Goal: Task Accomplishment & Management: Use online tool/utility

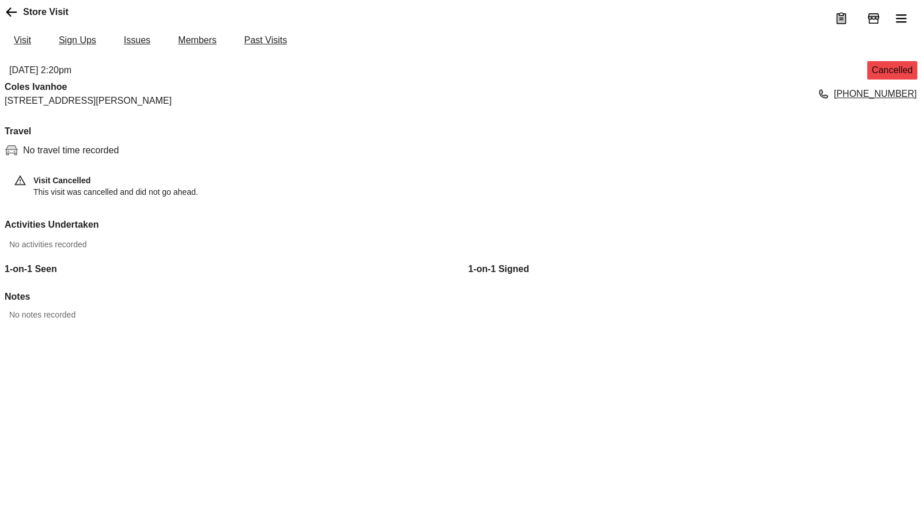
click at [899, 17] on icon "menu" at bounding box center [901, 19] width 14 height 14
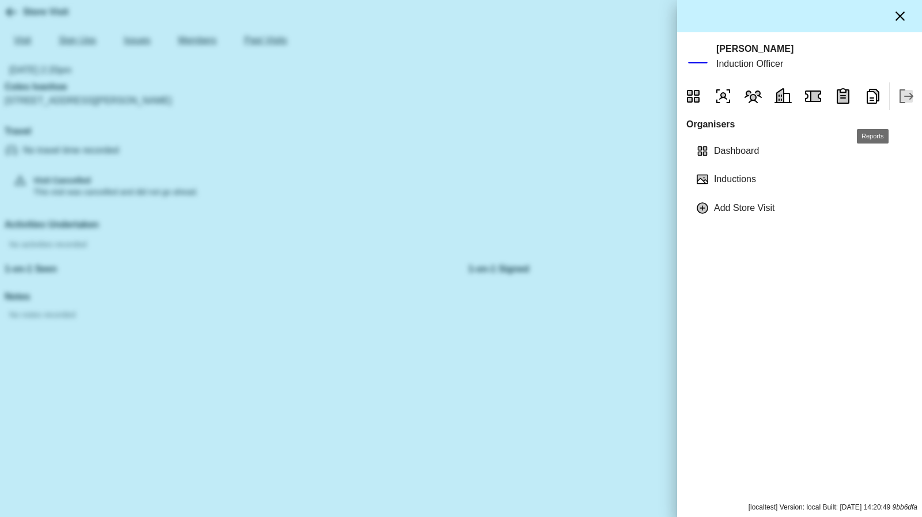
click at [870, 105] on icon "Reports" at bounding box center [873, 96] width 18 height 18
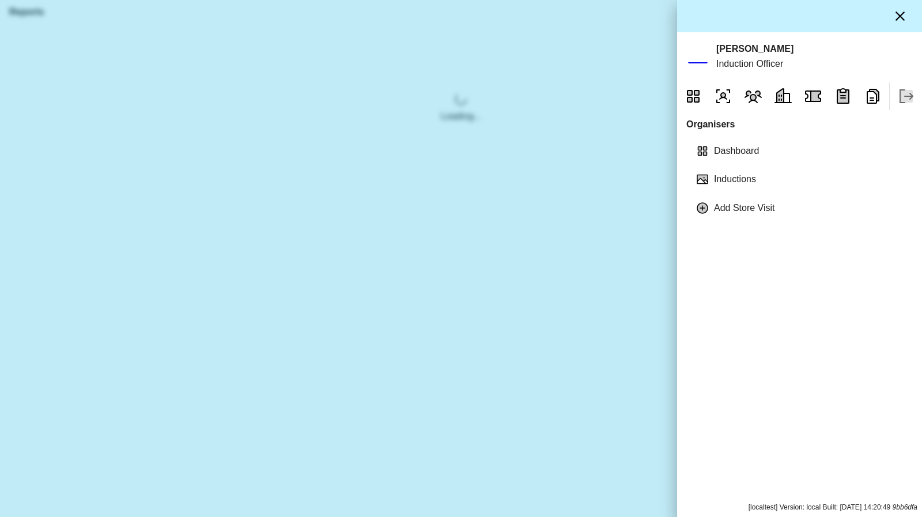
click at [901, 18] on icon "button" at bounding box center [900, 16] width 14 height 14
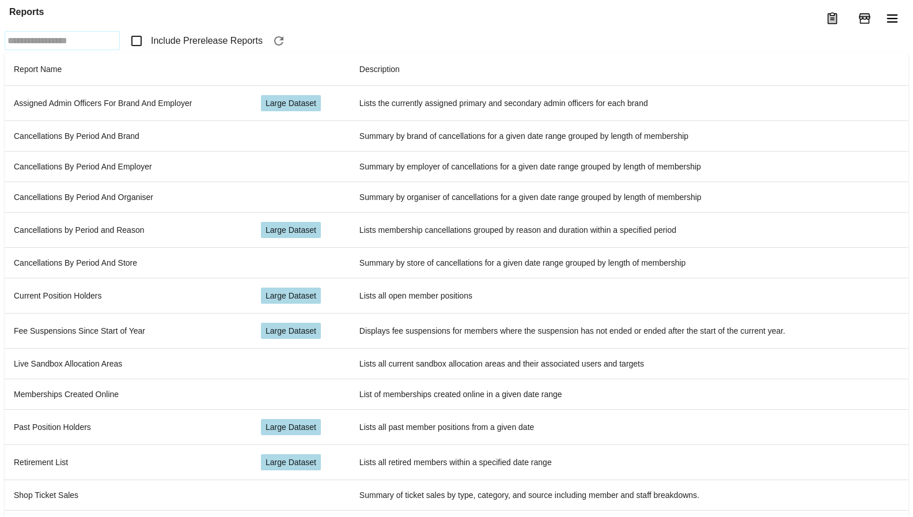
click at [283, 46] on icon "button" at bounding box center [278, 40] width 9 height 9
click at [169, 48] on span "Include Prerelease Reports" at bounding box center [207, 41] width 112 height 14
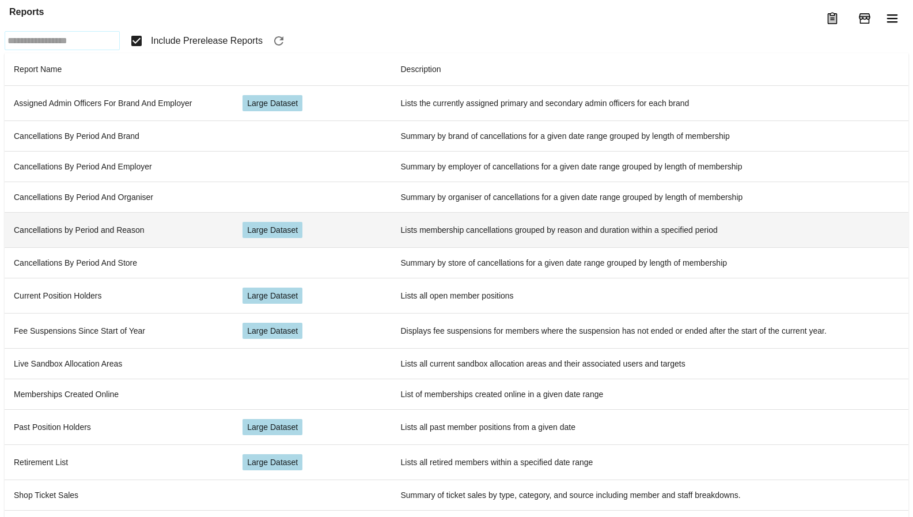
scroll to position [316, 0]
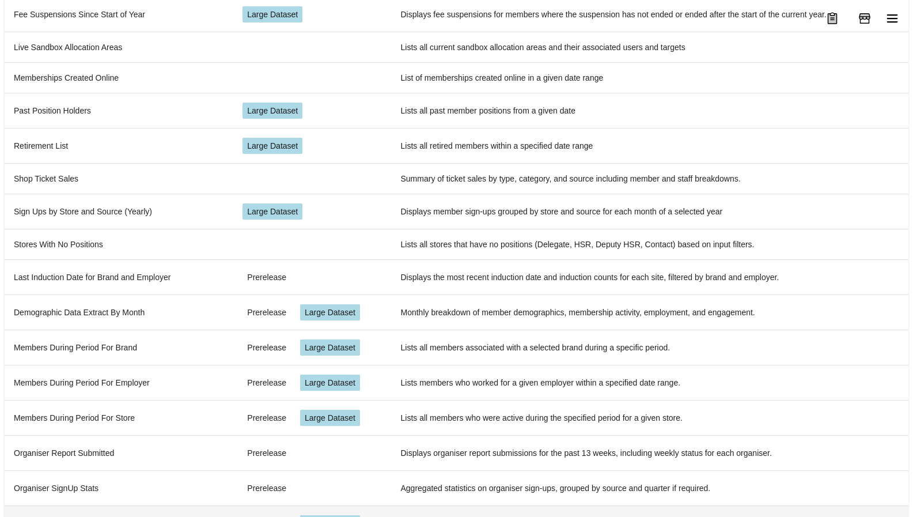
click at [132, 505] on td "Store Density and Statistics" at bounding box center [119, 522] width 229 height 35
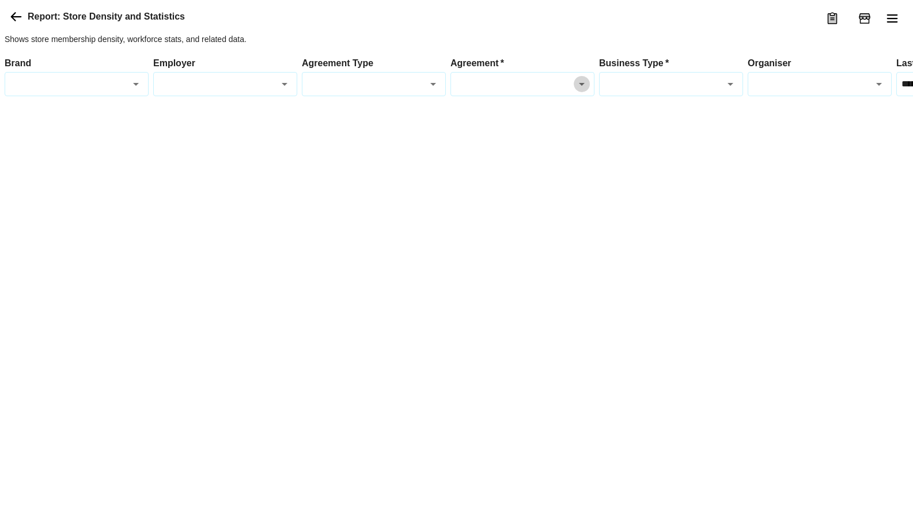
click at [575, 92] on button "Open" at bounding box center [582, 84] width 16 height 16
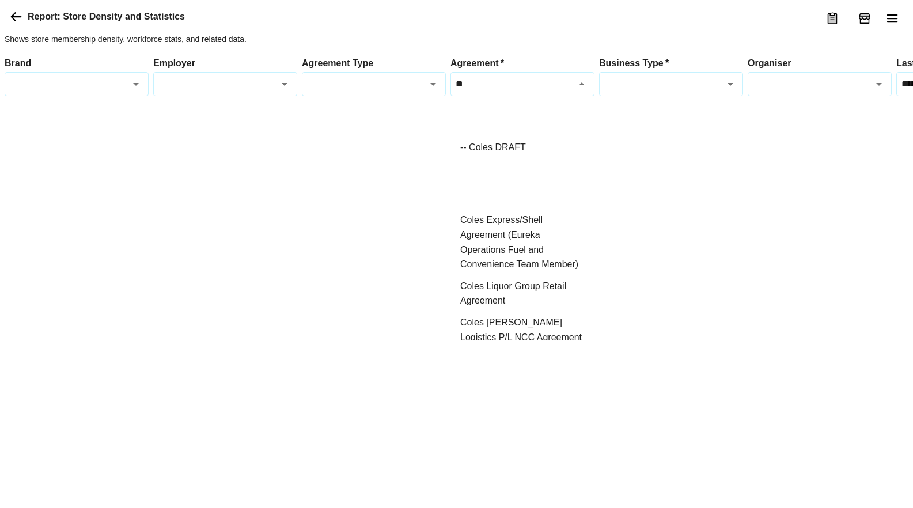
click at [512, 186] on li "Beechworth Bakery Employee Co Pty Ltd Enterprise Agreement" at bounding box center [522, 183] width 143 height 51
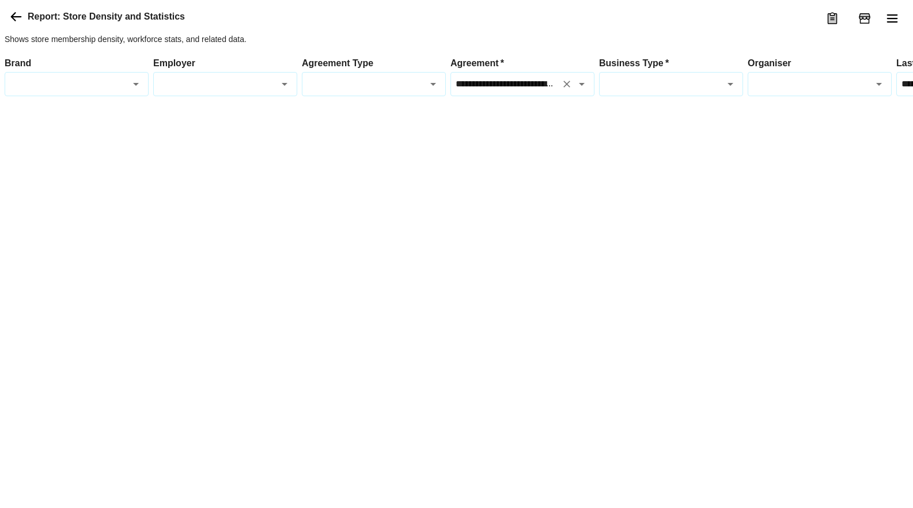
click at [732, 91] on icon "Open" at bounding box center [731, 84] width 14 height 14
type input "**********"
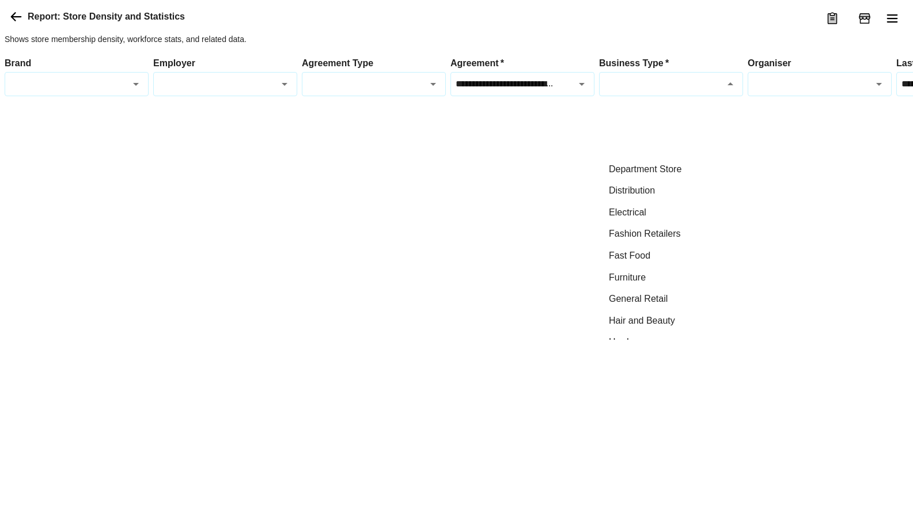
click at [657, 151] on li "Book Sellers" at bounding box center [671, 148] width 143 height 22
type input "**********"
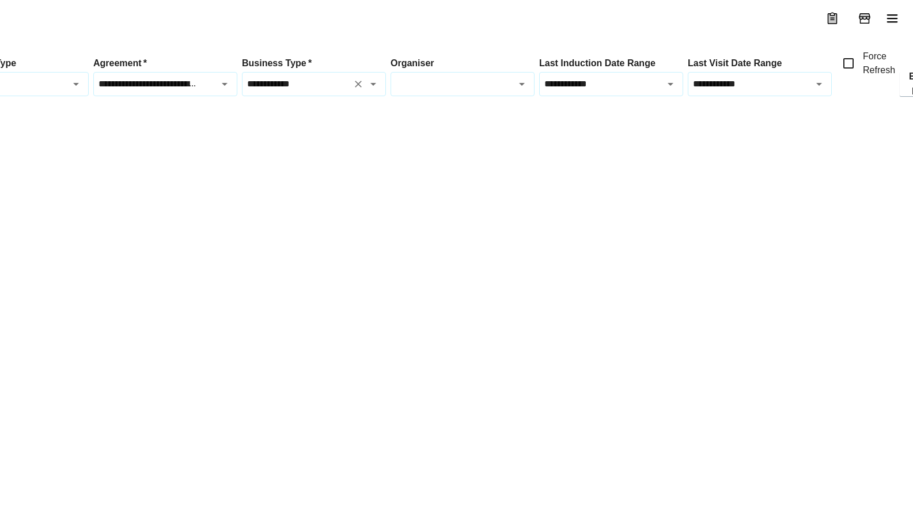
scroll to position [0, 395]
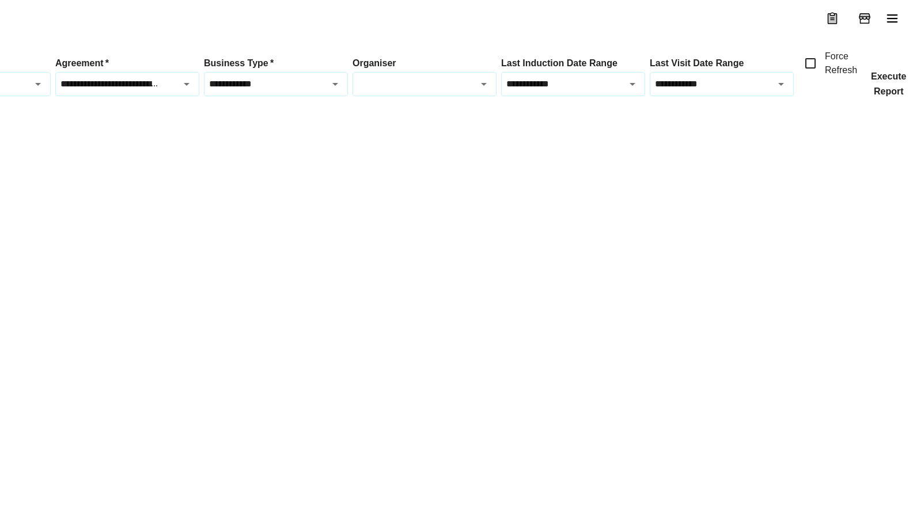
click at [887, 96] on button "Execute Report" at bounding box center [889, 84] width 54 height 24
click at [895, 96] on button "Execute Report" at bounding box center [889, 84] width 54 height 24
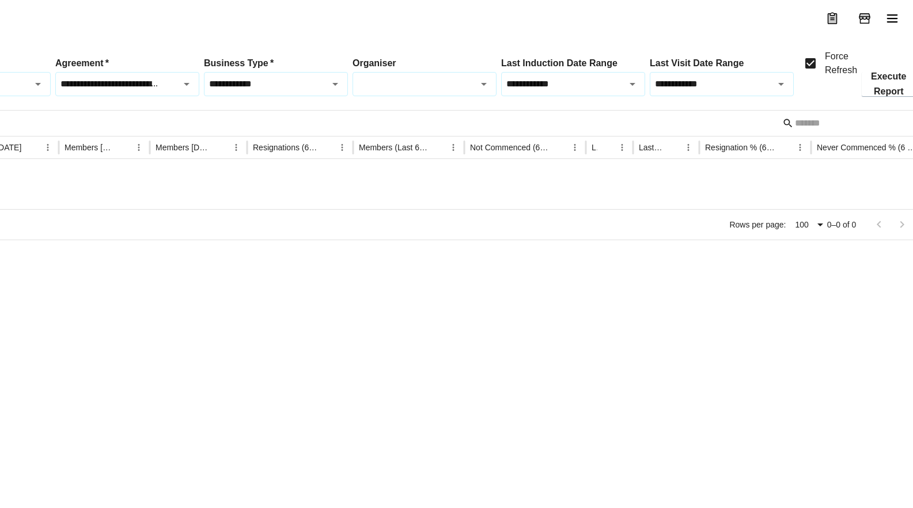
scroll to position [0, 298]
click at [332, 91] on icon "Open" at bounding box center [335, 84] width 14 height 14
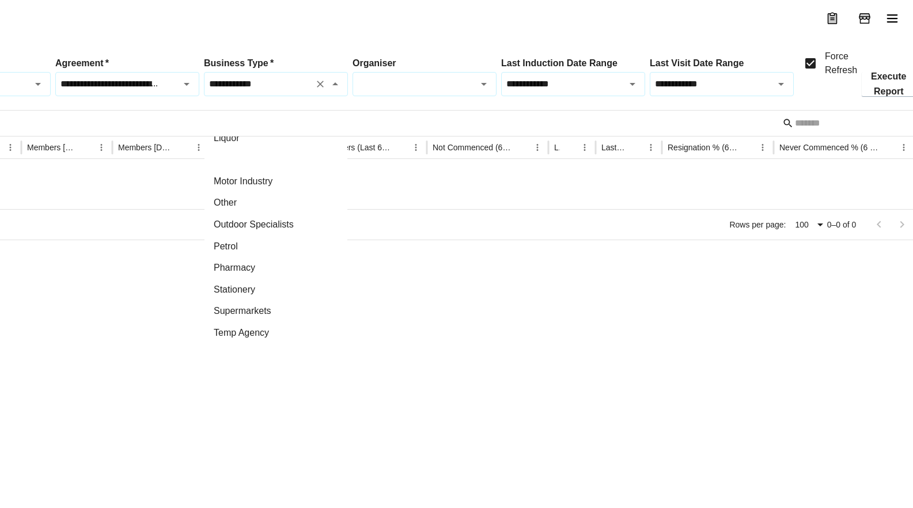
scroll to position [0, 0]
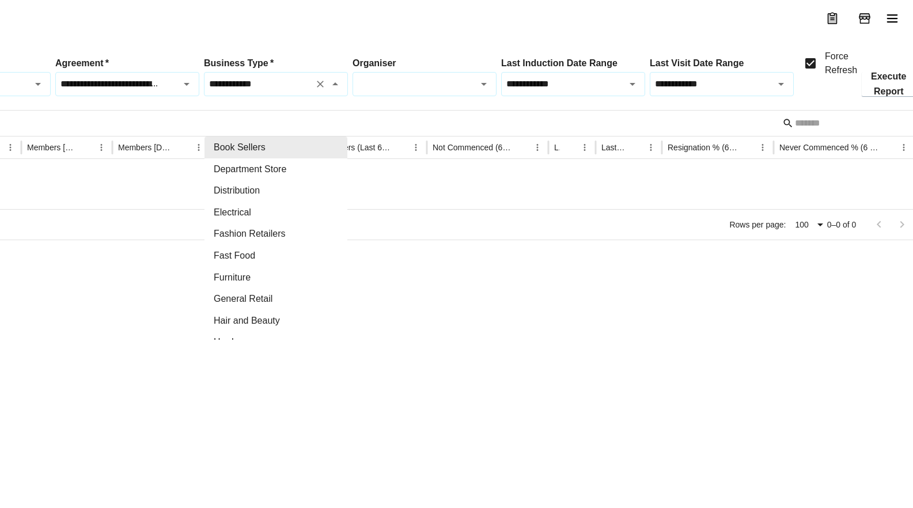
click at [321, 88] on icon "Clear" at bounding box center [320, 84] width 7 height 7
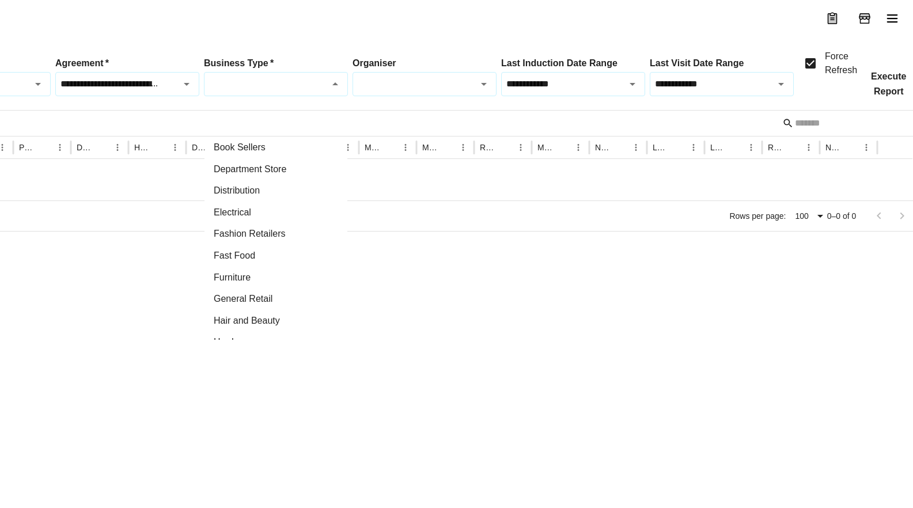
click at [892, 96] on button "Execute Report" at bounding box center [889, 84] width 54 height 24
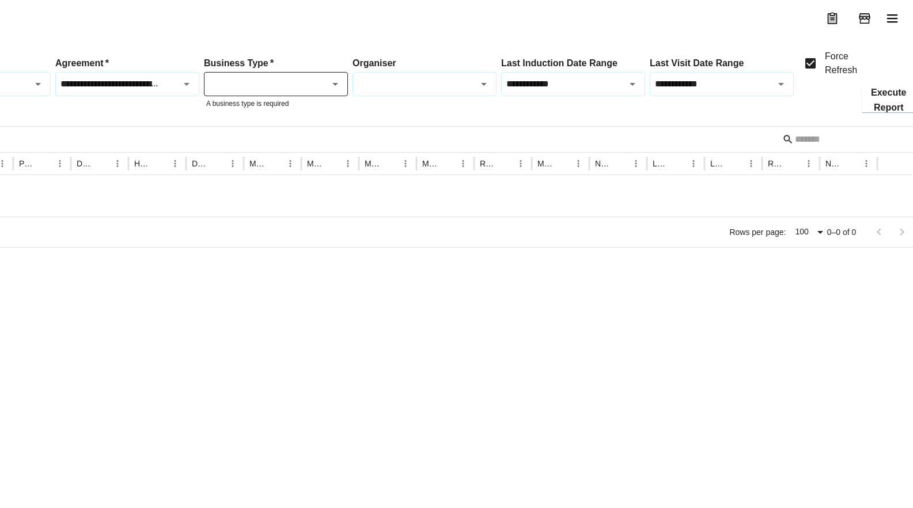
click at [341, 91] on icon "Open" at bounding box center [335, 84] width 14 height 14
click at [241, 267] on li "Furniture" at bounding box center [276, 278] width 143 height 22
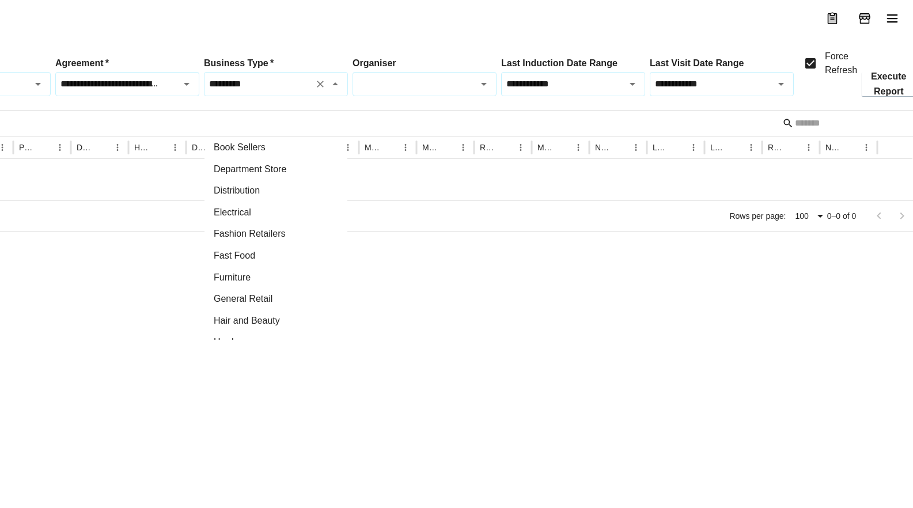
click at [258, 255] on li "Fast Food" at bounding box center [276, 256] width 143 height 22
type input "*********"
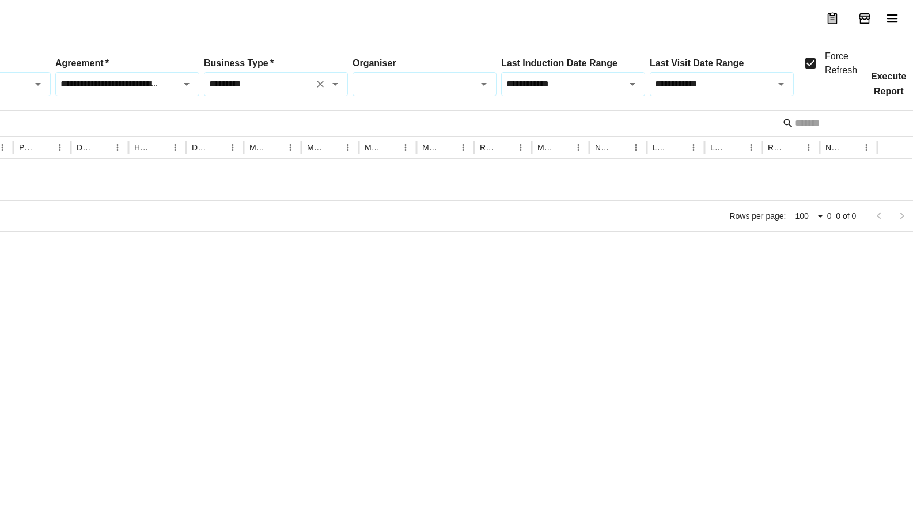
click at [901, 96] on button "Execute Report" at bounding box center [889, 84] width 54 height 24
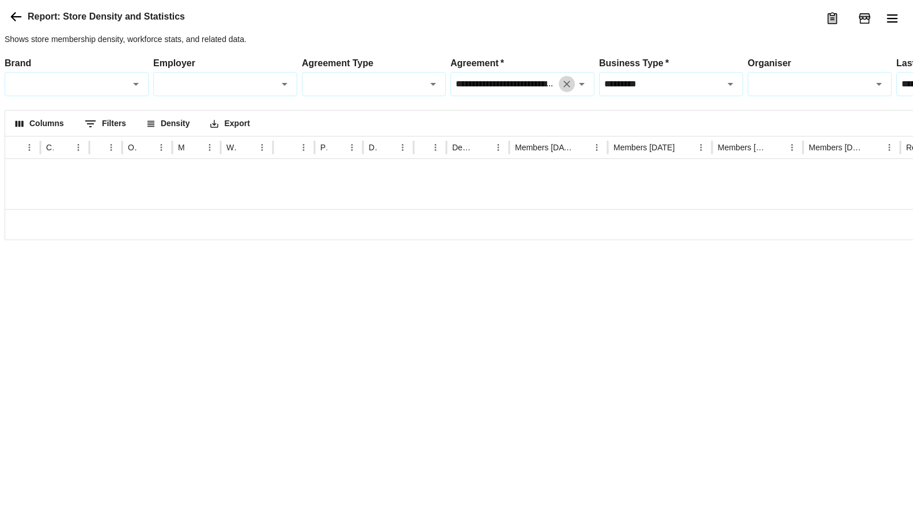
click at [563, 90] on icon "Clear" at bounding box center [567, 84] width 12 height 12
click at [579, 91] on icon "Open" at bounding box center [582, 84] width 14 height 14
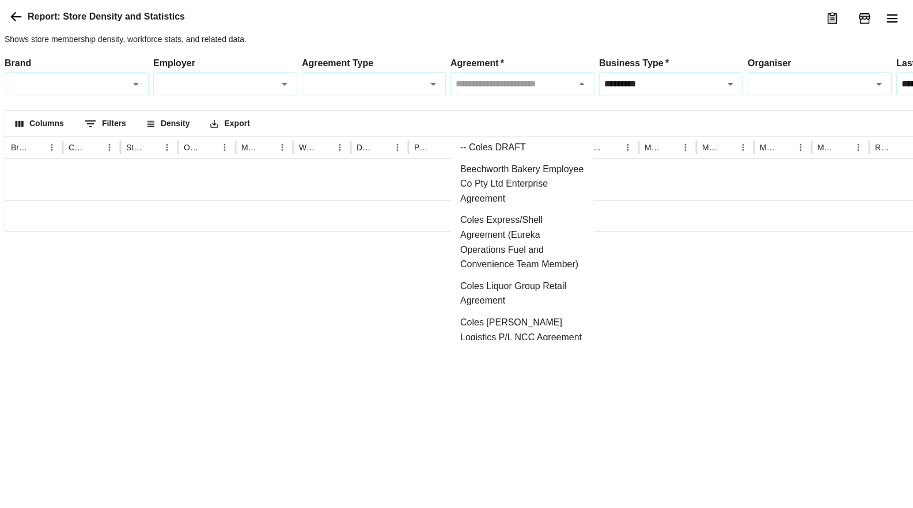
scroll to position [346, 0]
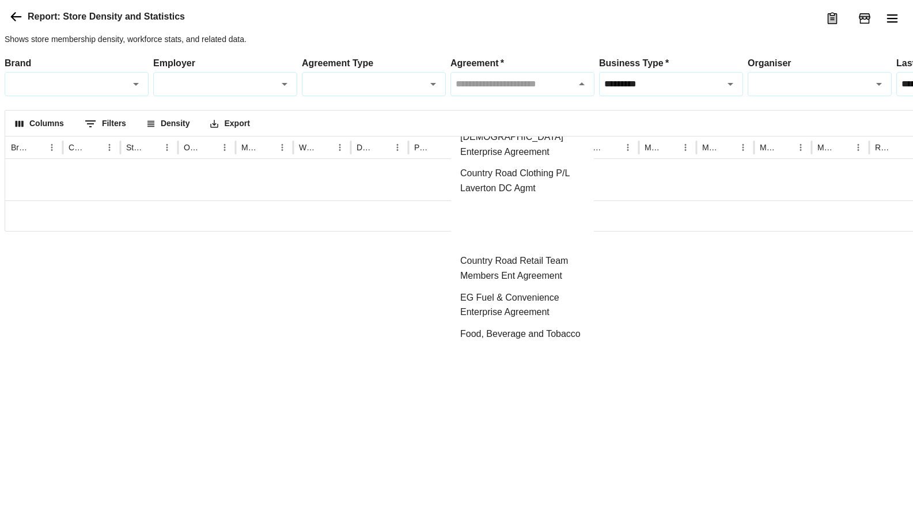
click at [515, 251] on li "Country Road Group Logistics Omni Fufilment Centre Enterprise Agreement" at bounding box center [522, 224] width 143 height 51
type input "**********"
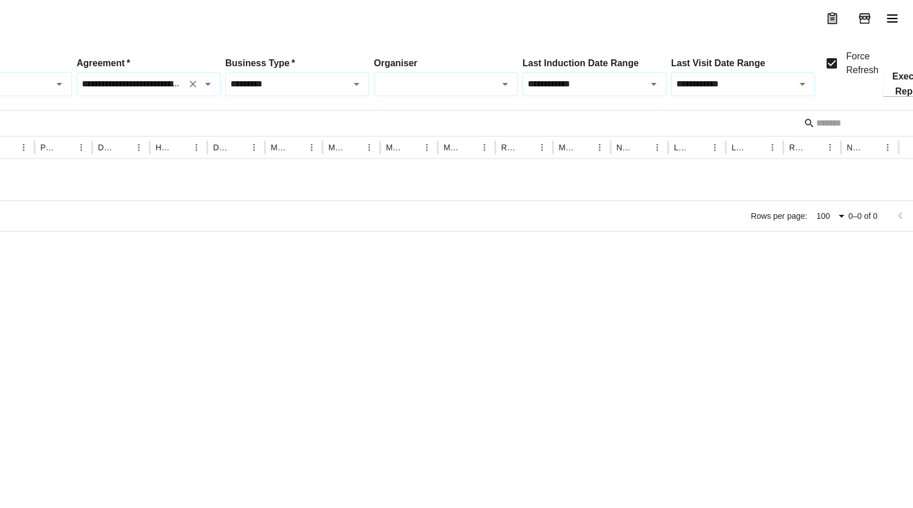
scroll to position [0, 375]
click at [895, 96] on button "Execute Report" at bounding box center [909, 84] width 54 height 24
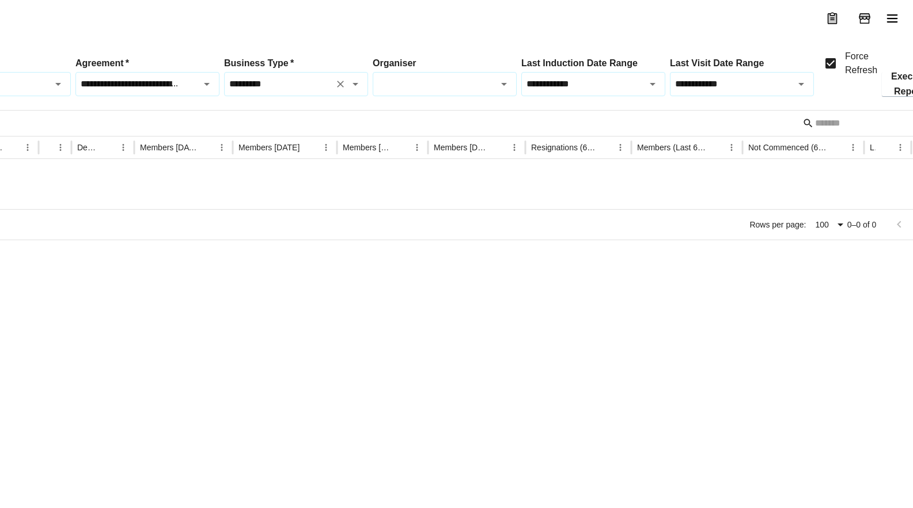
click at [355, 96] on div "********* Business Type   *" at bounding box center [296, 84] width 144 height 24
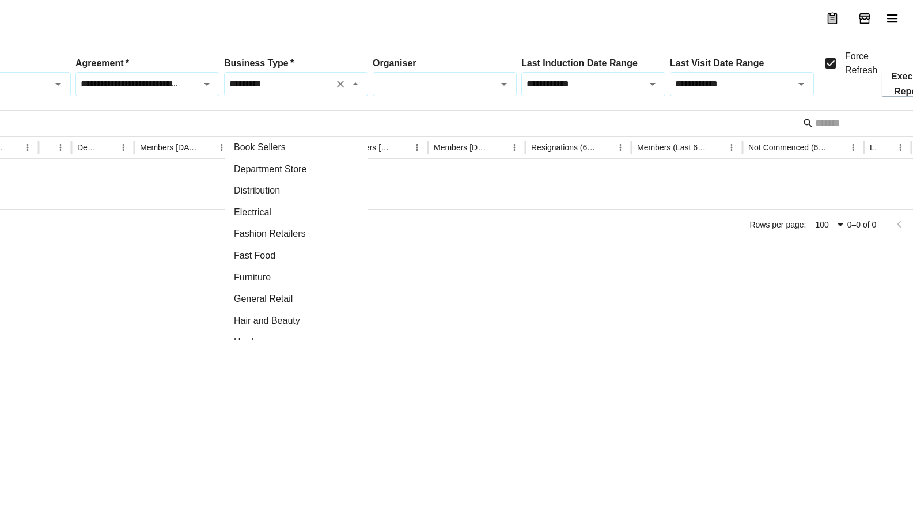
scroll to position [230, 0]
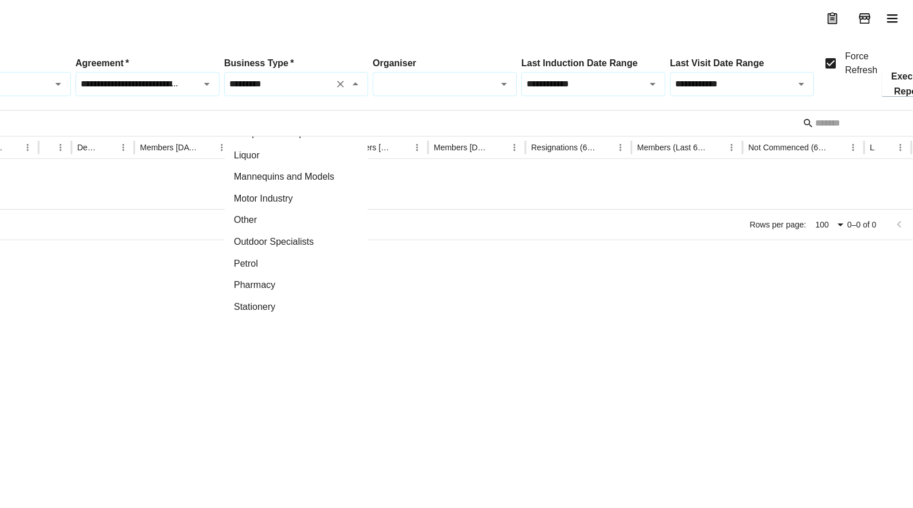
click at [268, 326] on li "Supermarkets" at bounding box center [296, 328] width 143 height 22
type input "**********"
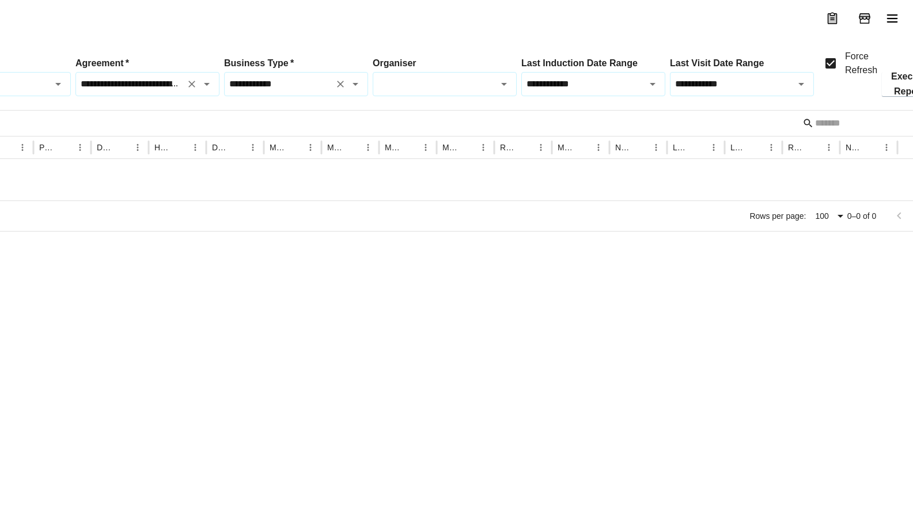
click at [206, 91] on icon "Open" at bounding box center [207, 84] width 14 height 14
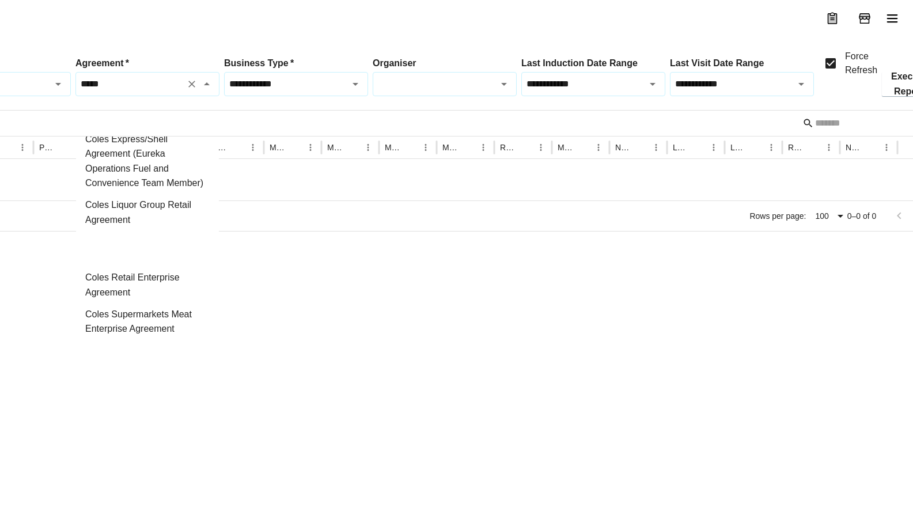
scroll to position [9, 375]
click at [121, 281] on li "Coles Retail Enterprise Agreement" at bounding box center [147, 285] width 143 height 36
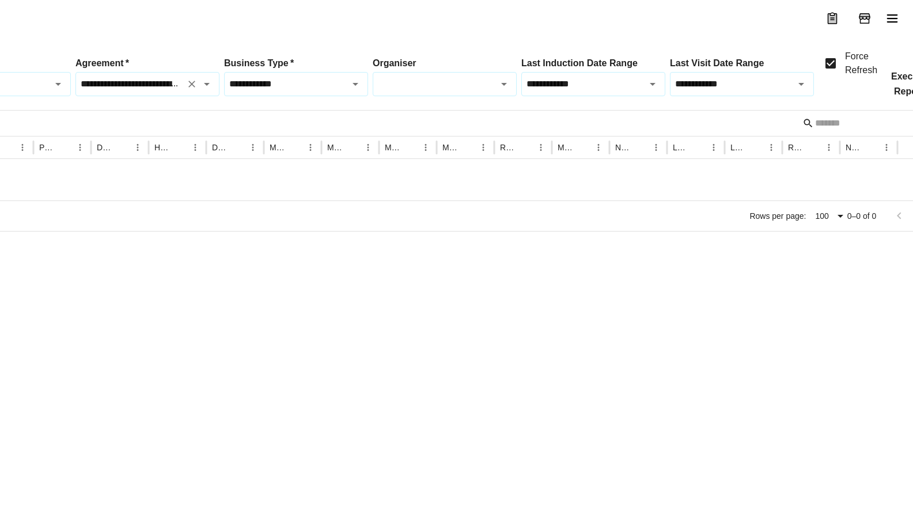
type input "**********"
click at [903, 96] on button "Execute Report" at bounding box center [909, 84] width 54 height 24
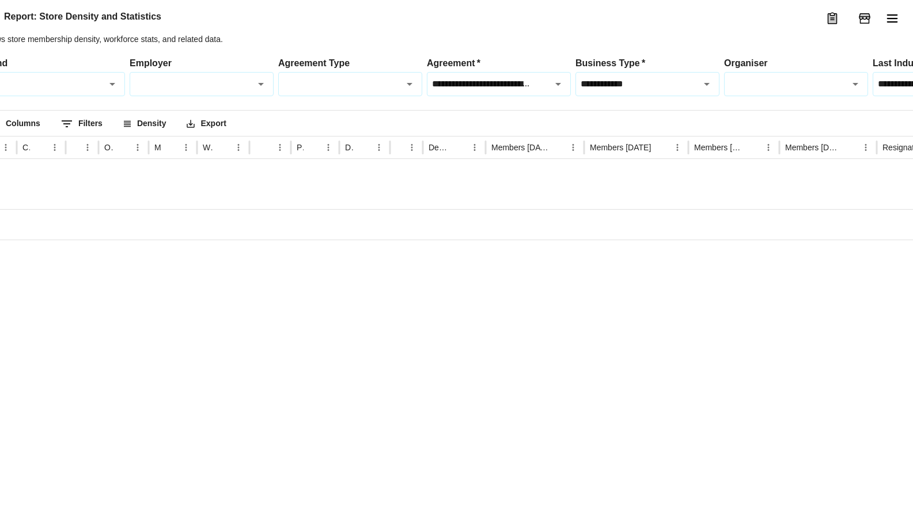
scroll to position [9, 0]
